Goal: Book appointment/travel/reservation

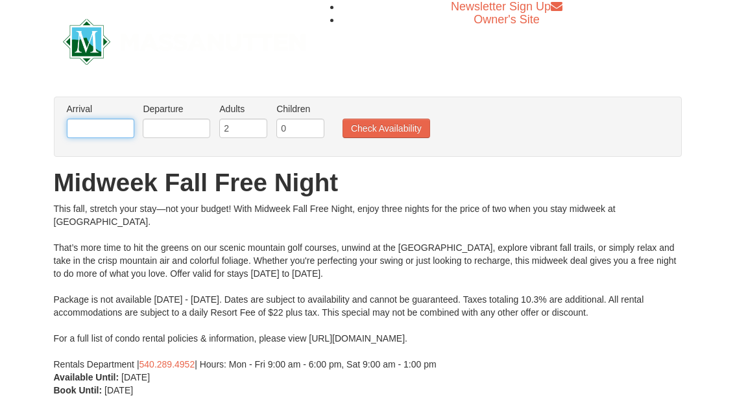
click at [102, 128] on input "text" at bounding box center [100, 128] width 67 height 19
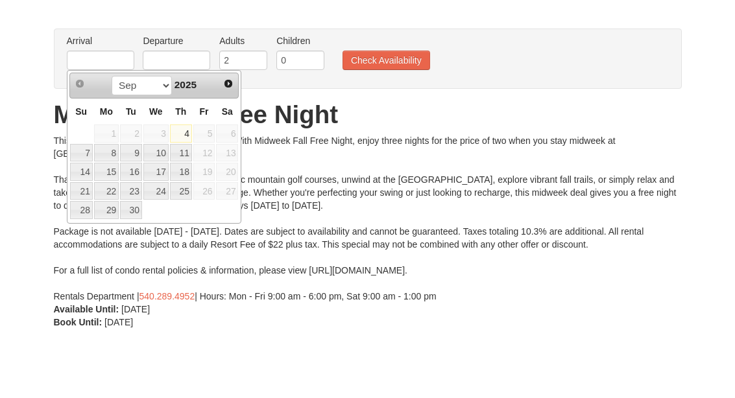
scroll to position [68, 0]
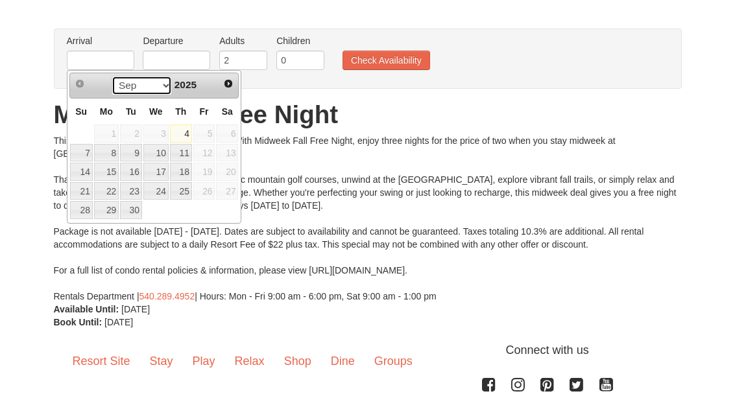
click at [162, 89] on select "Sep Oct Nov Dec" at bounding box center [142, 85] width 60 height 19
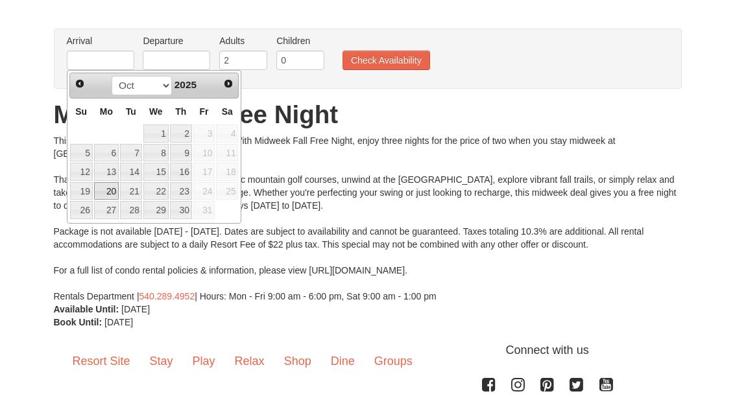
click at [116, 195] on link "20" at bounding box center [106, 191] width 25 height 18
type input "[DATE]"
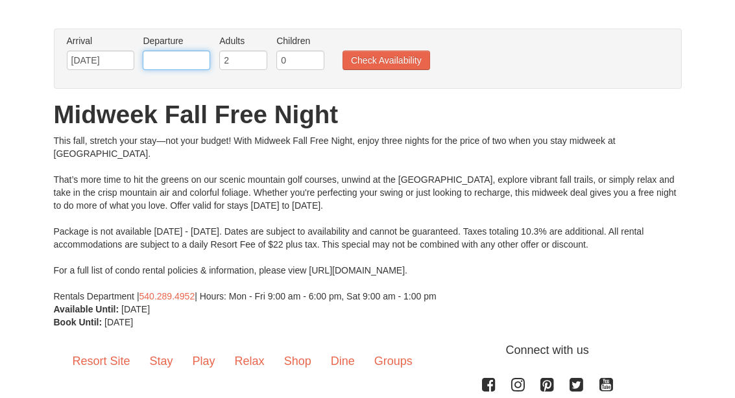
click at [187, 62] on input "text" at bounding box center [176, 60] width 67 height 19
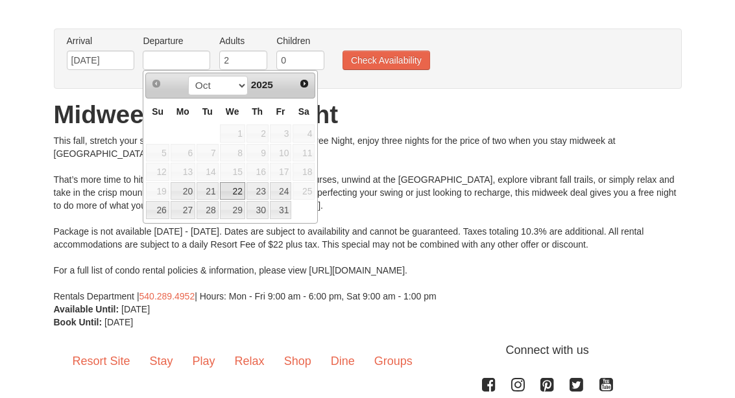
click at [233, 187] on link "22" at bounding box center [232, 191] width 25 height 18
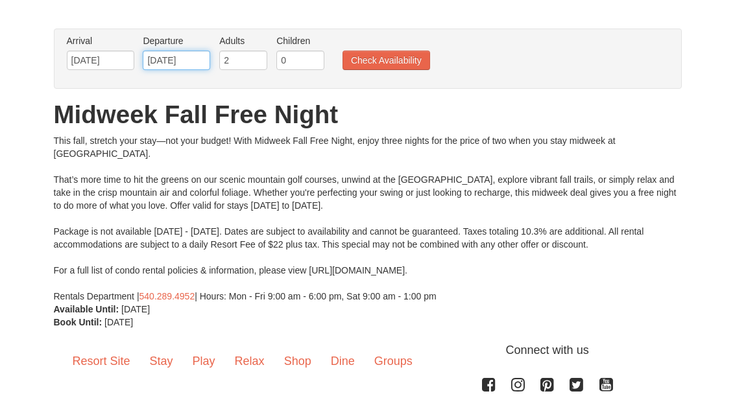
click at [174, 62] on input "10/22/2025" at bounding box center [176, 60] width 67 height 19
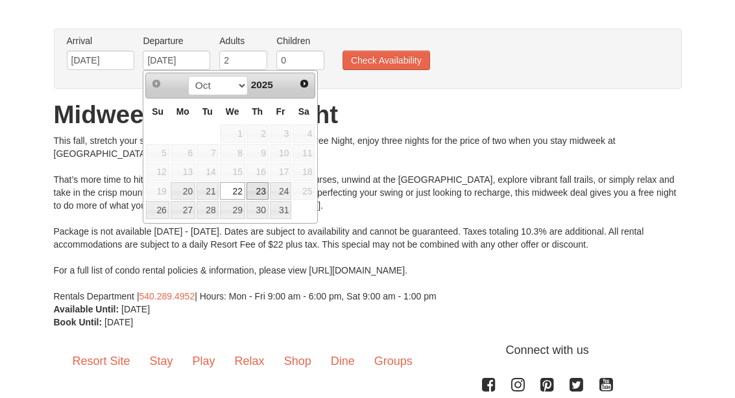
click at [265, 194] on link "23" at bounding box center [257, 191] width 22 height 18
type input "[DATE]"
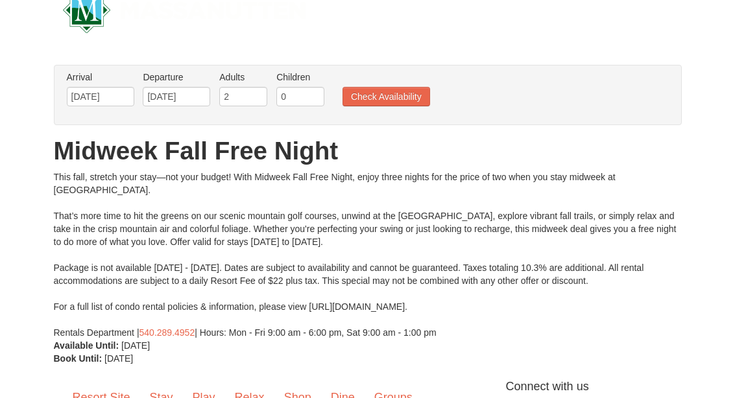
scroll to position [0, 0]
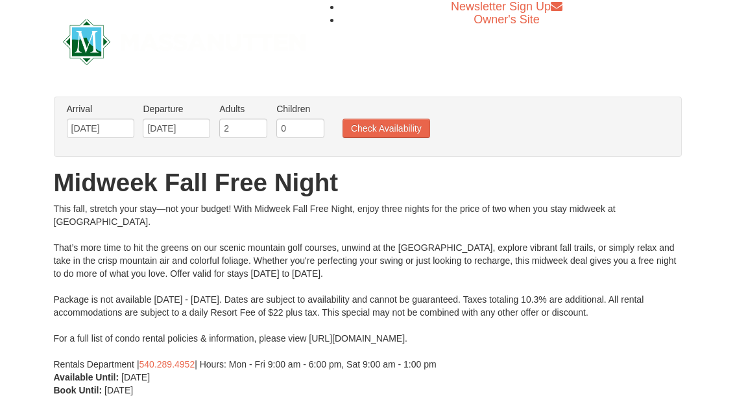
click at [393, 127] on button "Check Availability" at bounding box center [386, 128] width 88 height 19
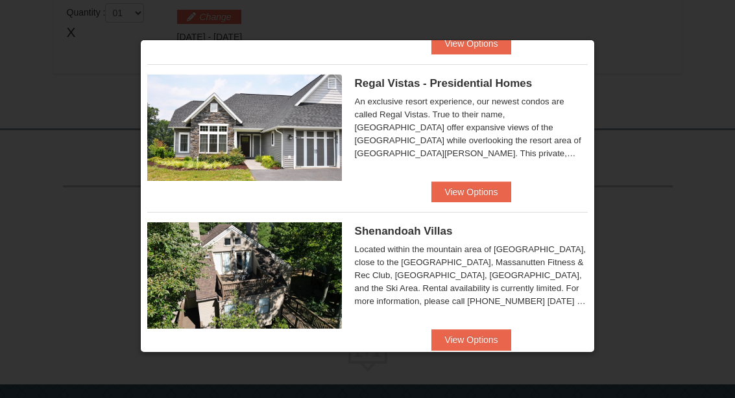
scroll to position [174, 0]
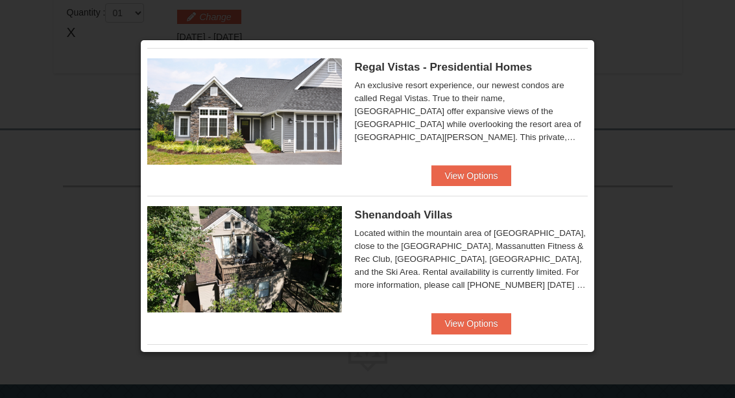
click at [472, 328] on button "View Options" at bounding box center [470, 323] width 79 height 21
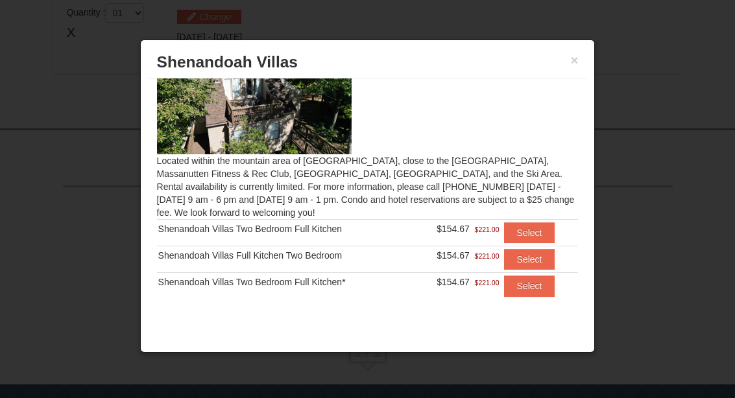
scroll to position [40, 0]
click at [577, 67] on button "×" at bounding box center [575, 60] width 8 height 13
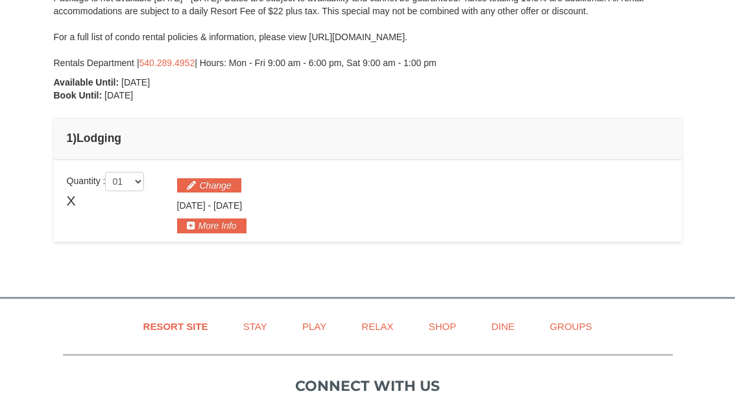
scroll to position [279, 0]
click at [221, 231] on button "More Info" at bounding box center [211, 226] width 69 height 14
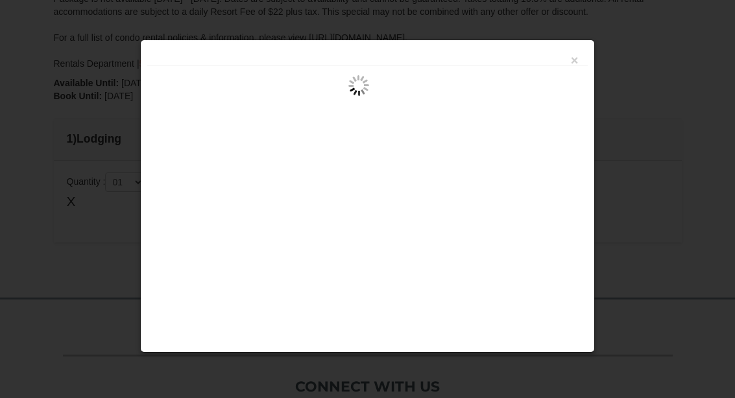
click at [576, 62] on button "×" at bounding box center [575, 60] width 8 height 13
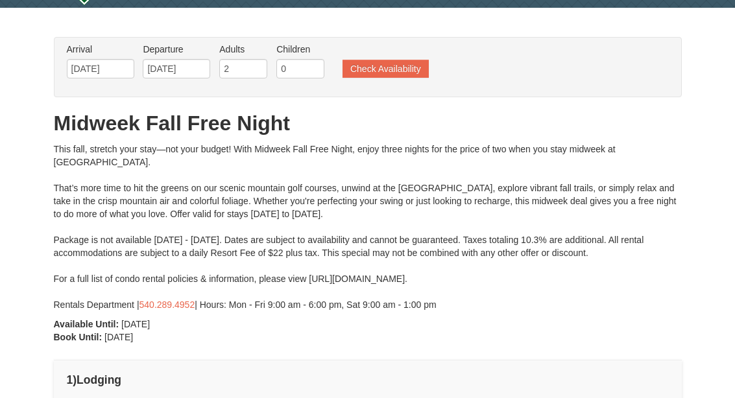
scroll to position [0, 0]
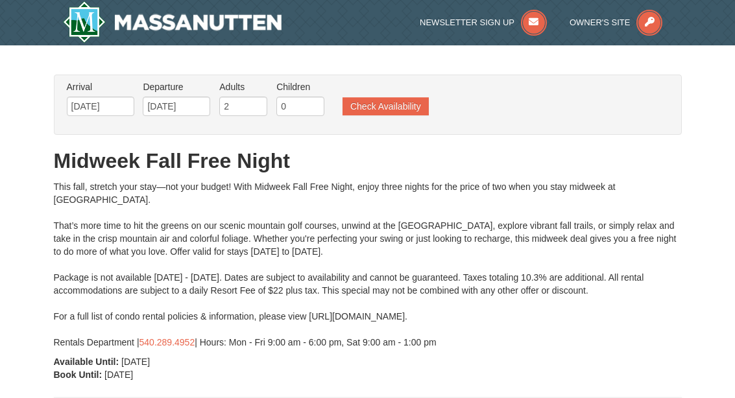
click at [393, 106] on button "Check Availability" at bounding box center [385, 106] width 86 height 18
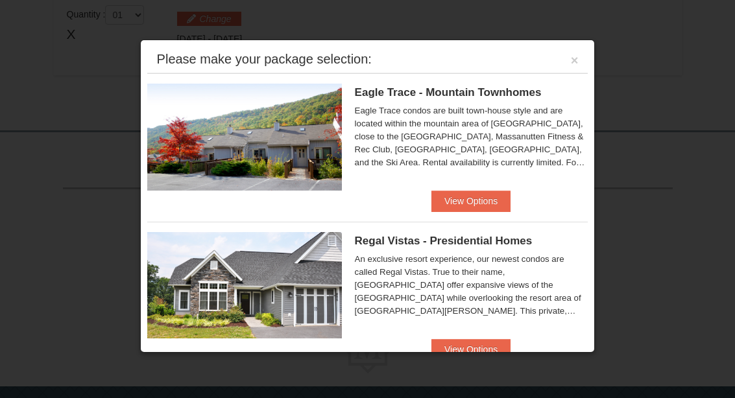
scroll to position [449, 0]
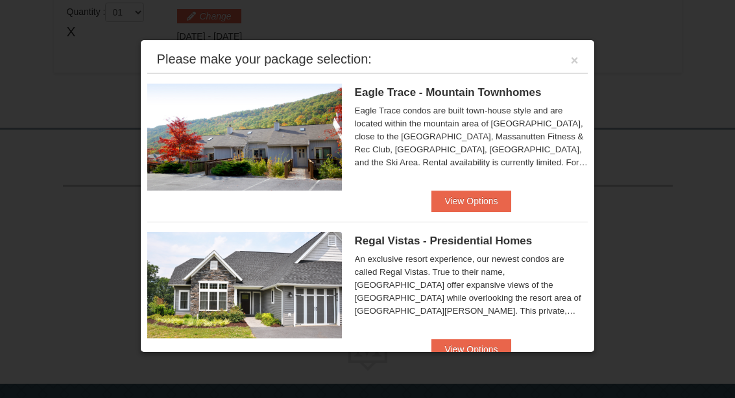
click at [470, 204] on button "View Options" at bounding box center [470, 201] width 79 height 21
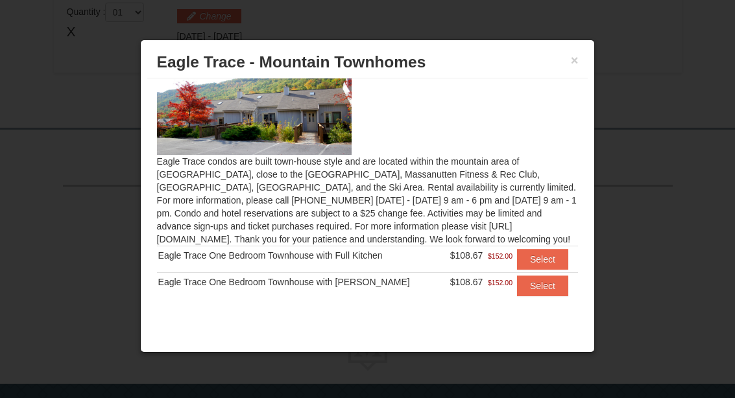
scroll to position [40, 0]
click at [544, 289] on button "Select" at bounding box center [542, 286] width 51 height 21
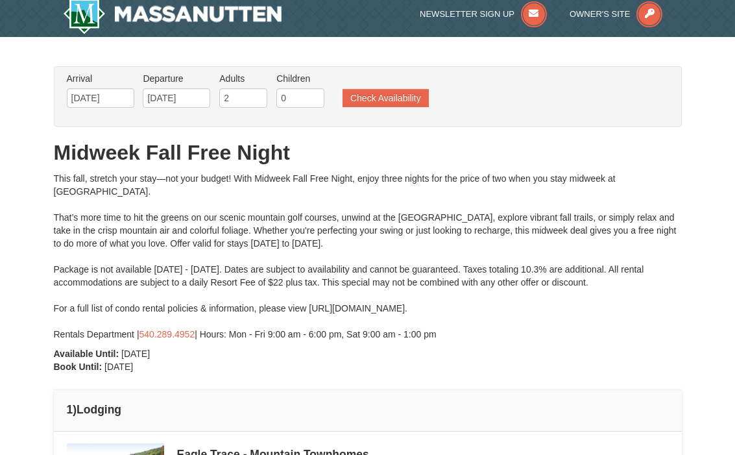
scroll to position [8, 0]
click at [374, 101] on button "Check Availability" at bounding box center [385, 99] width 86 height 18
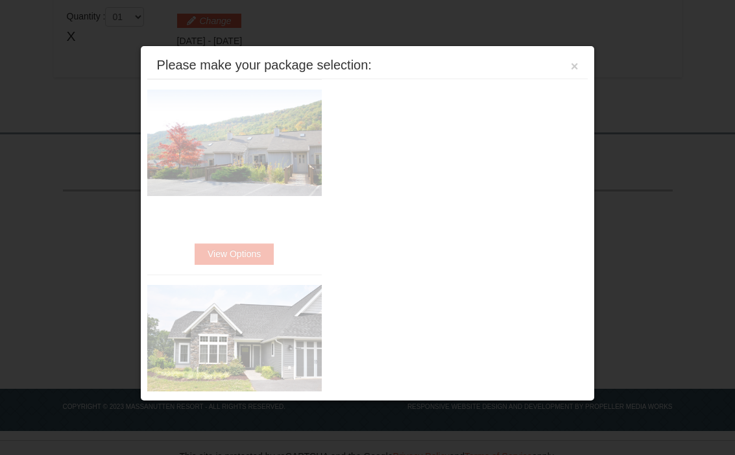
scroll to position [449, 0]
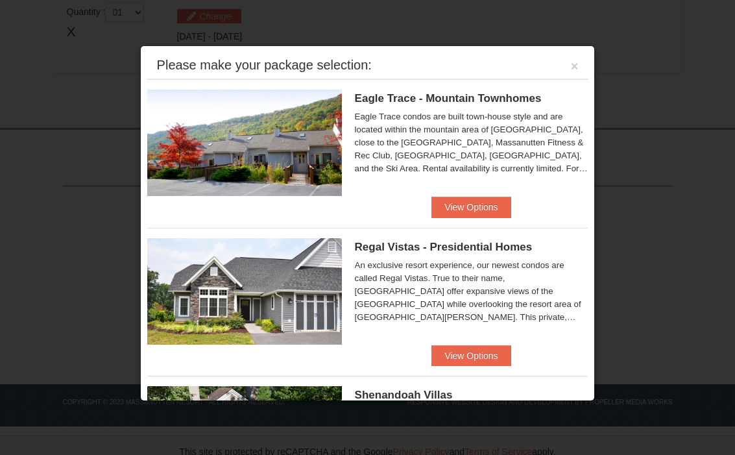
click at [464, 358] on button "View Options" at bounding box center [470, 355] width 79 height 21
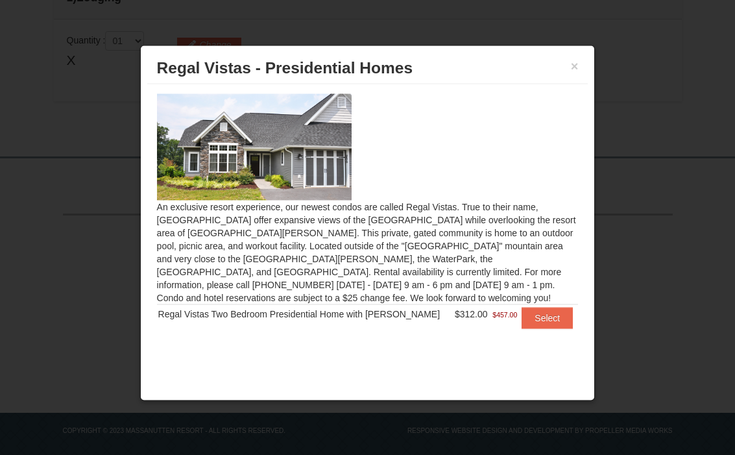
scroll to position [420, 0]
click at [575, 73] on button "×" at bounding box center [575, 66] width 8 height 13
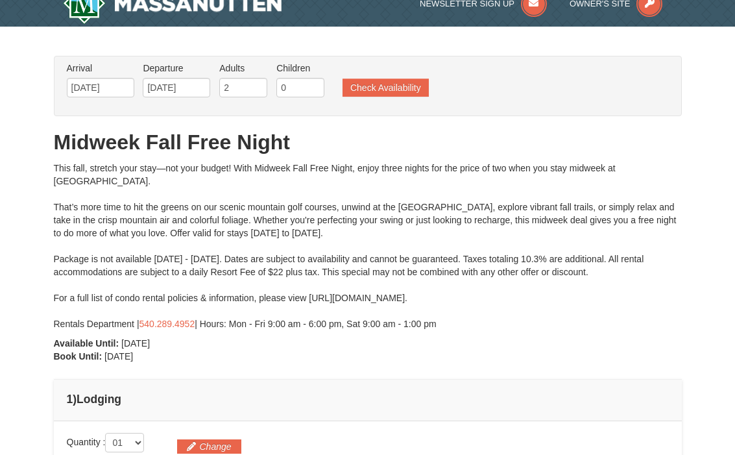
scroll to position [0, 0]
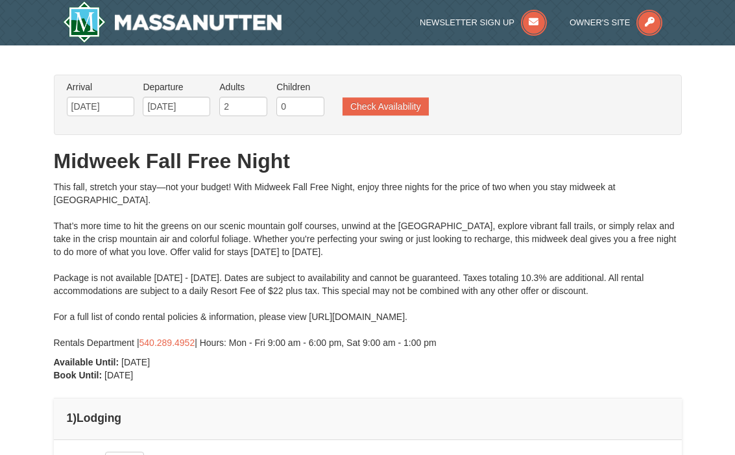
click at [392, 110] on button "Check Availability" at bounding box center [385, 106] width 86 height 18
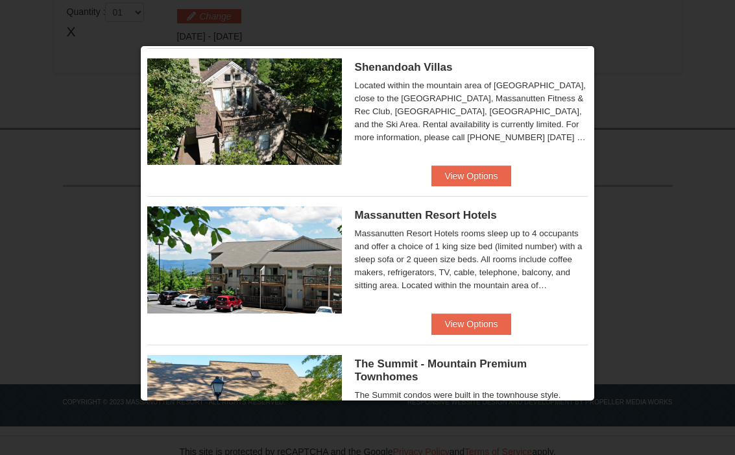
scroll to position [328, 0]
click at [482, 326] on button "View Options" at bounding box center [470, 323] width 79 height 21
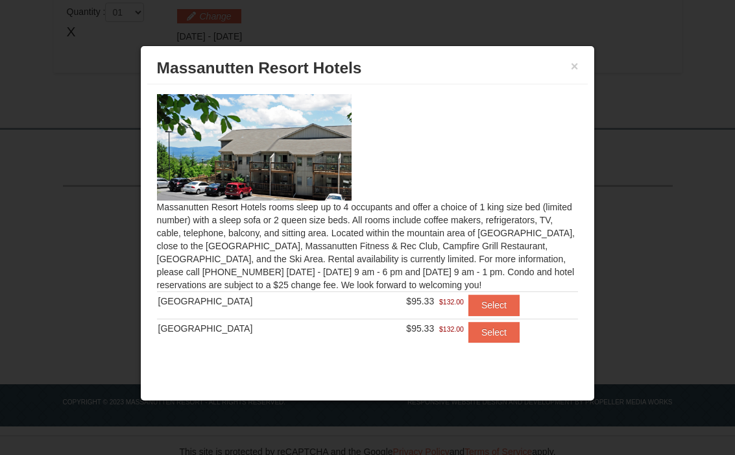
click at [496, 300] on button "Select" at bounding box center [493, 304] width 51 height 21
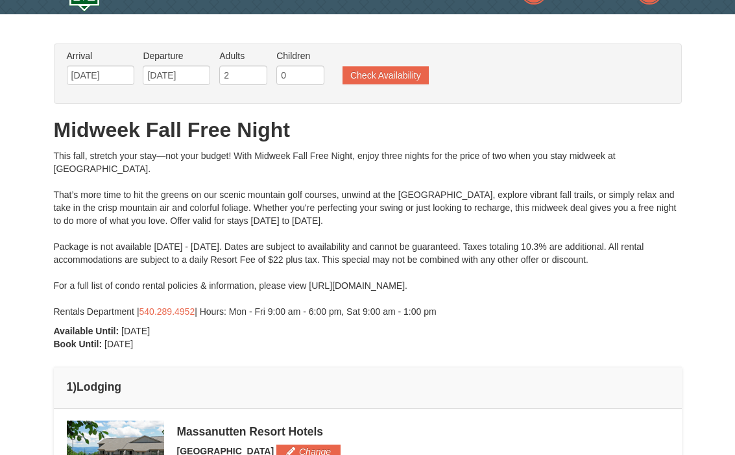
scroll to position [0, 0]
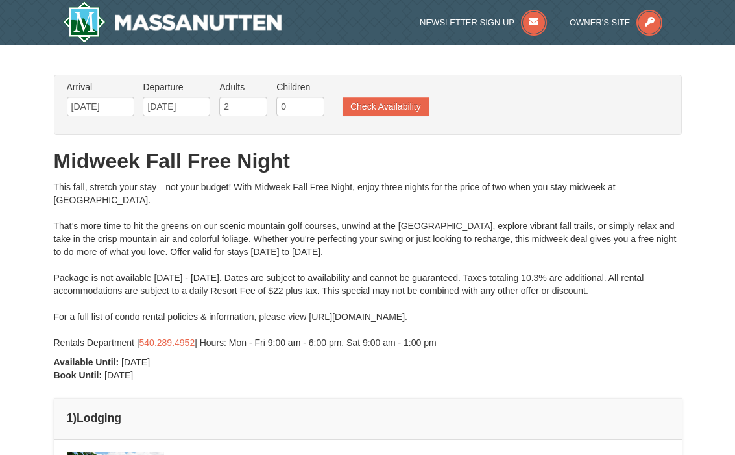
click at [398, 101] on button "Check Availability" at bounding box center [385, 106] width 86 height 18
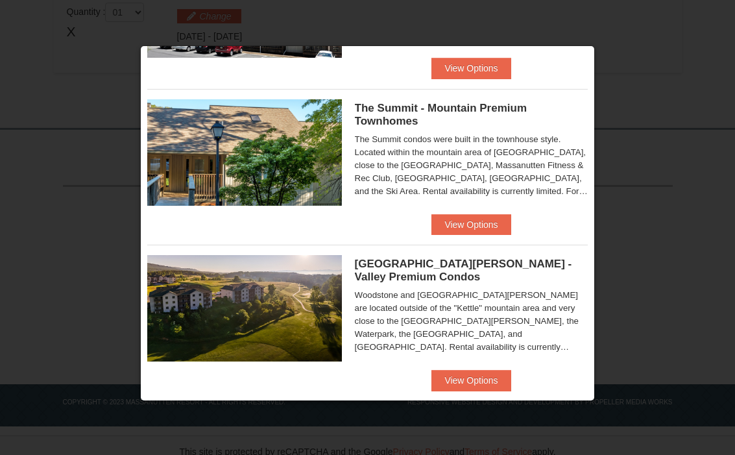
scroll to position [582, 0]
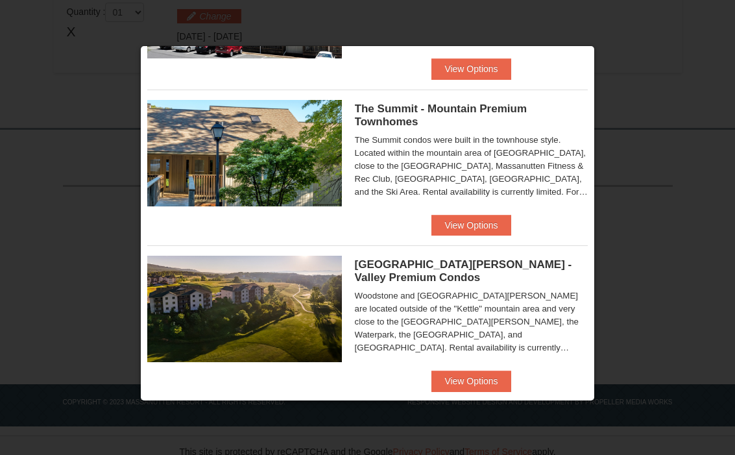
click at [485, 222] on button "View Options" at bounding box center [470, 225] width 79 height 21
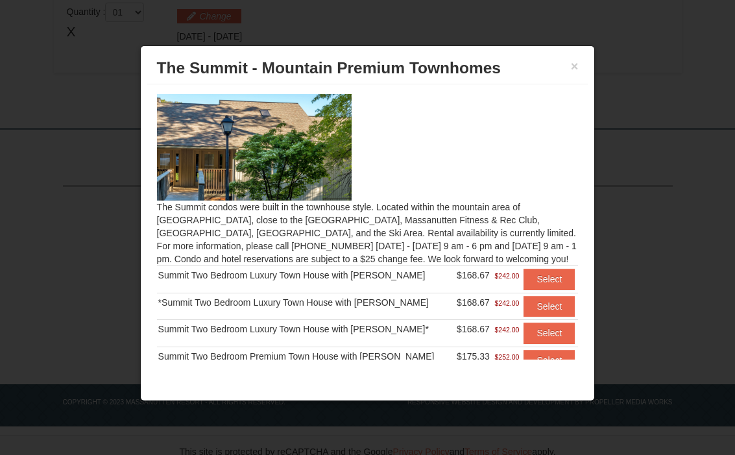
click at [550, 278] on button "Select" at bounding box center [548, 279] width 51 height 21
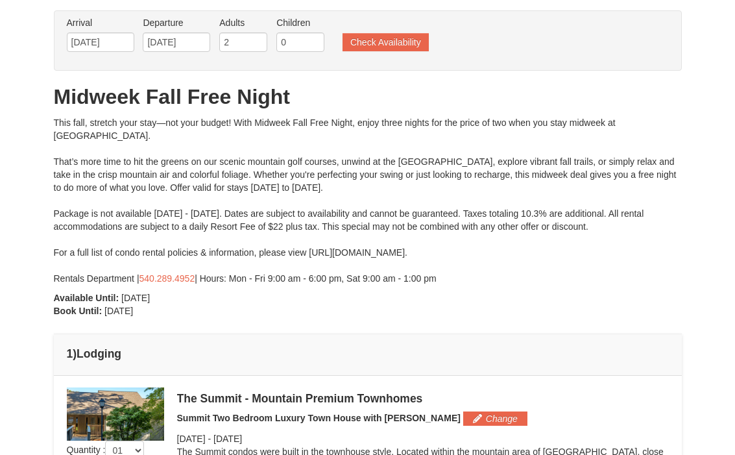
scroll to position [0, 0]
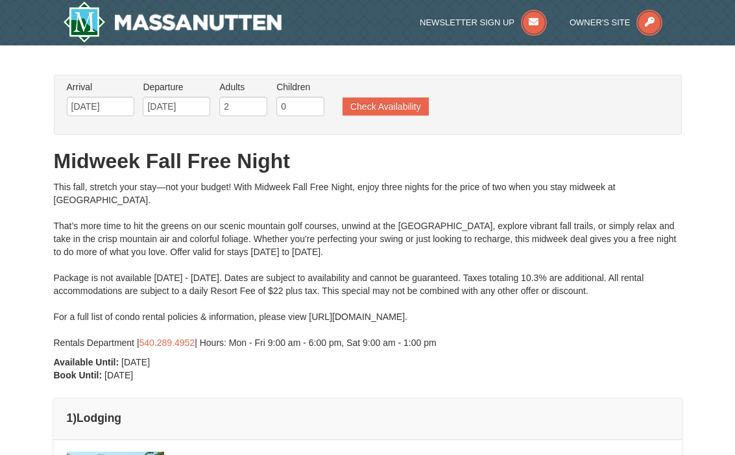
click at [400, 102] on button "Check Availability" at bounding box center [385, 106] width 86 height 18
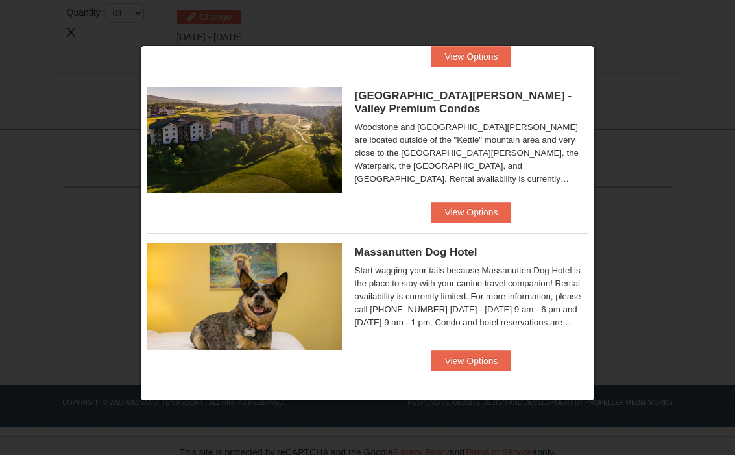
scroll to position [752, 0]
click at [490, 215] on button "View Options" at bounding box center [470, 212] width 79 height 21
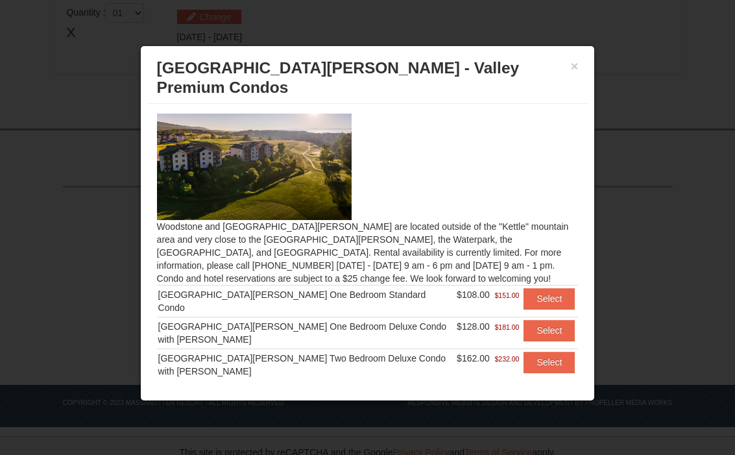
click at [553, 320] on button "Select" at bounding box center [548, 330] width 51 height 21
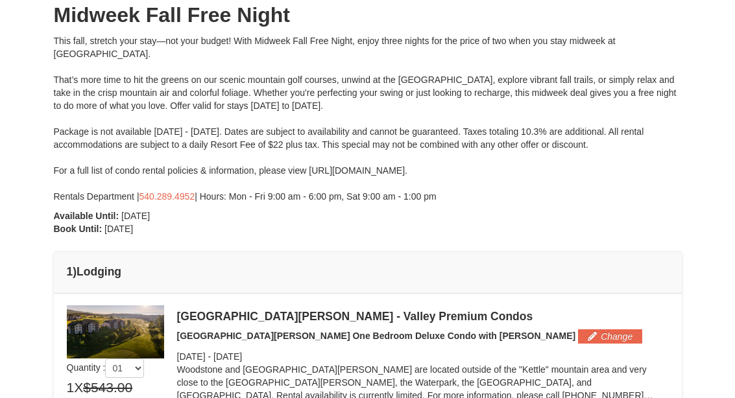
scroll to position [149, 0]
